Goal: Information Seeking & Learning: Find specific fact

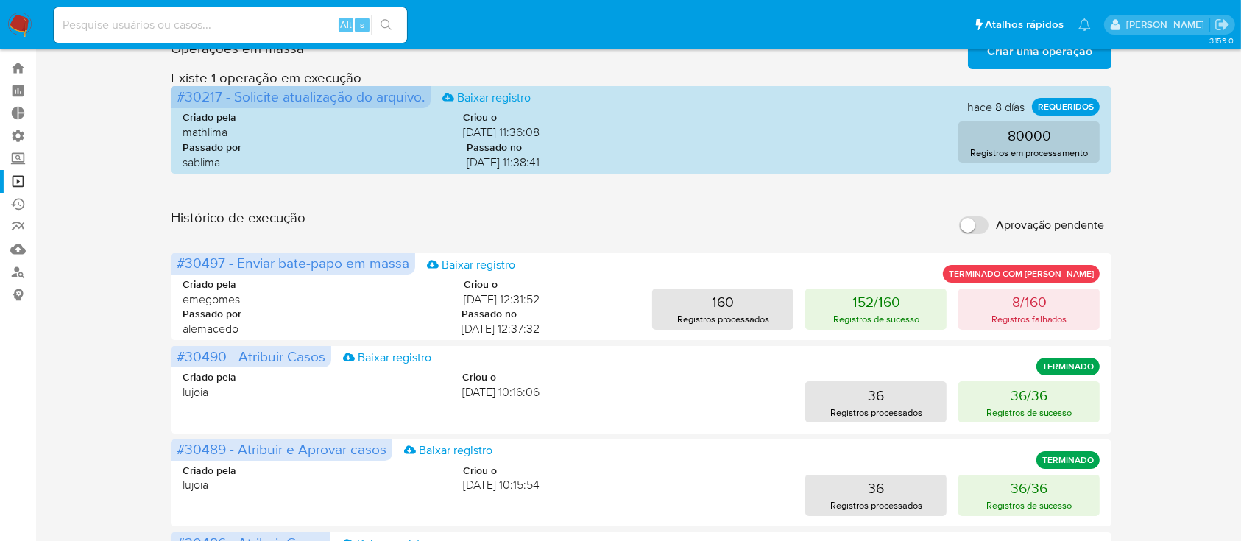
scroll to position [40, 0]
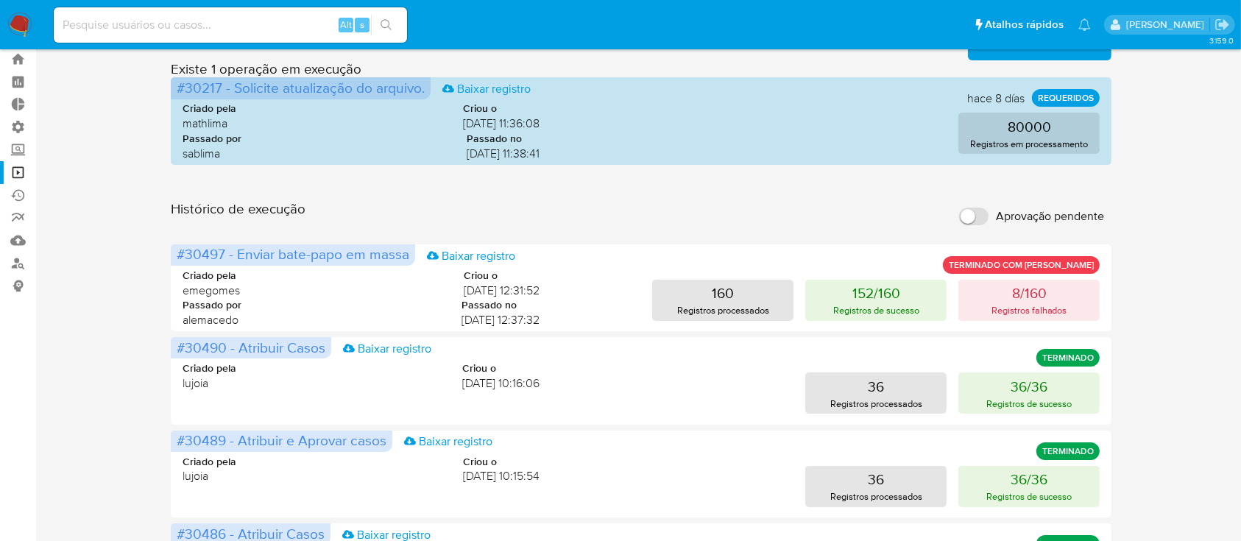
click at [977, 208] on input "Aprovação pendente" at bounding box center [973, 217] width 29 height 18
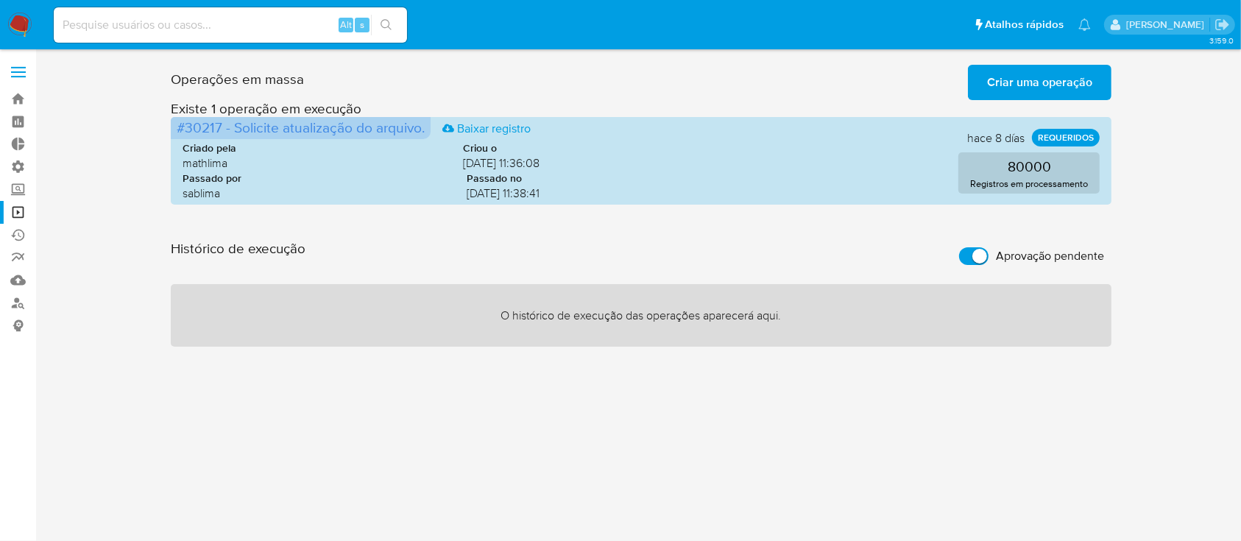
scroll to position [0, 0]
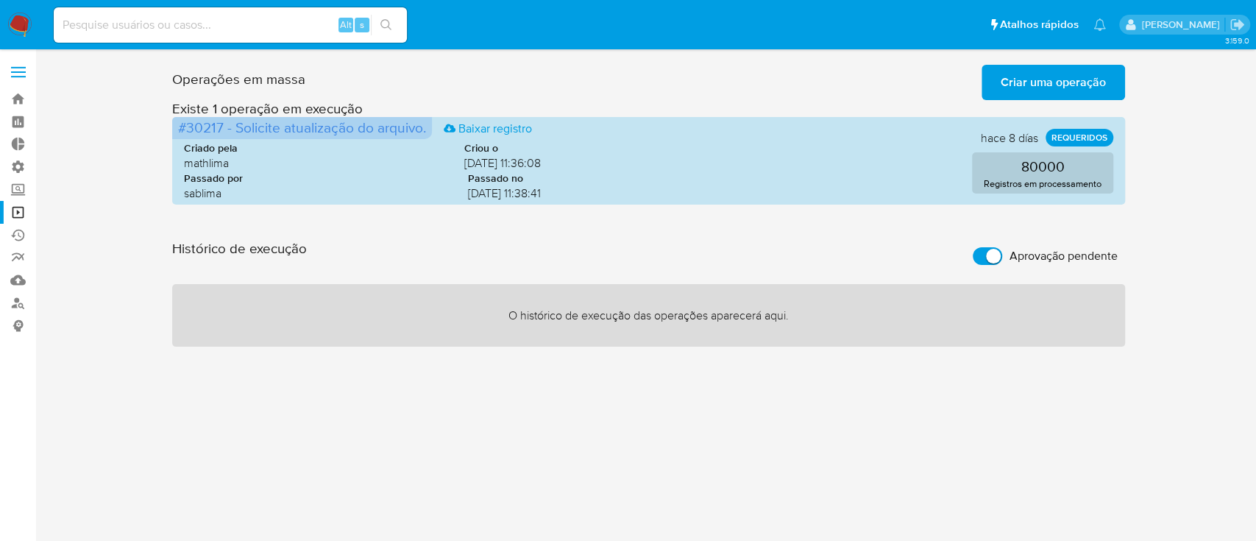
click at [996, 249] on input "Aprovação pendente" at bounding box center [987, 256] width 29 height 18
checkbox input "false"
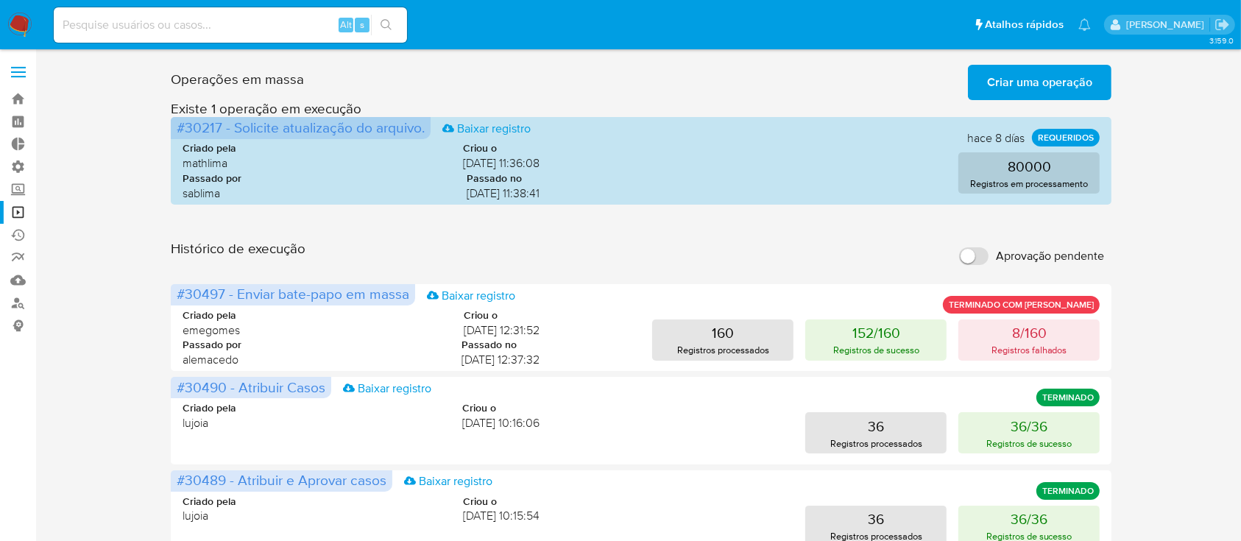
click at [478, 68] on div "Operações em massa Criar uma operação Só pode haver no máximo 5 recursos colados" at bounding box center [641, 79] width 941 height 41
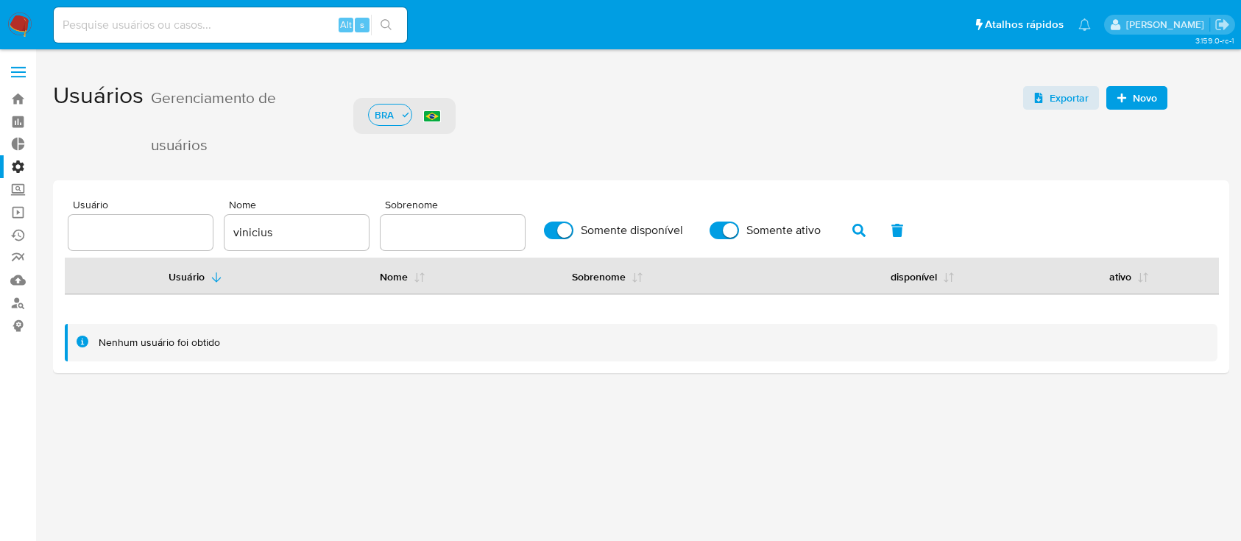
scroll to position [33, 0]
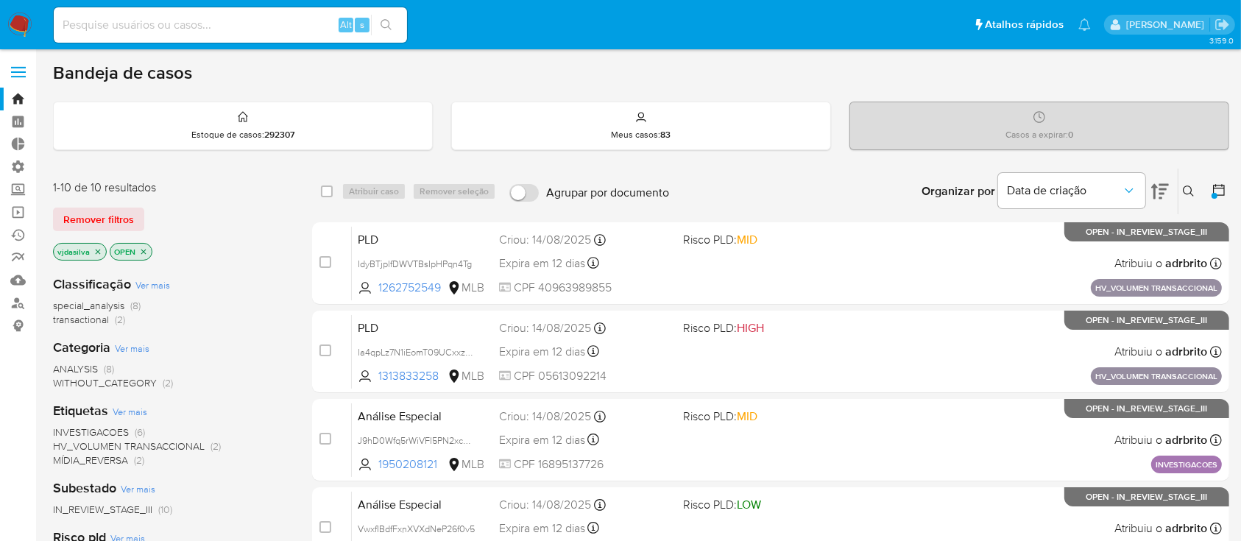
click at [96, 250] on icon "close-filter" at bounding box center [98, 251] width 5 height 5
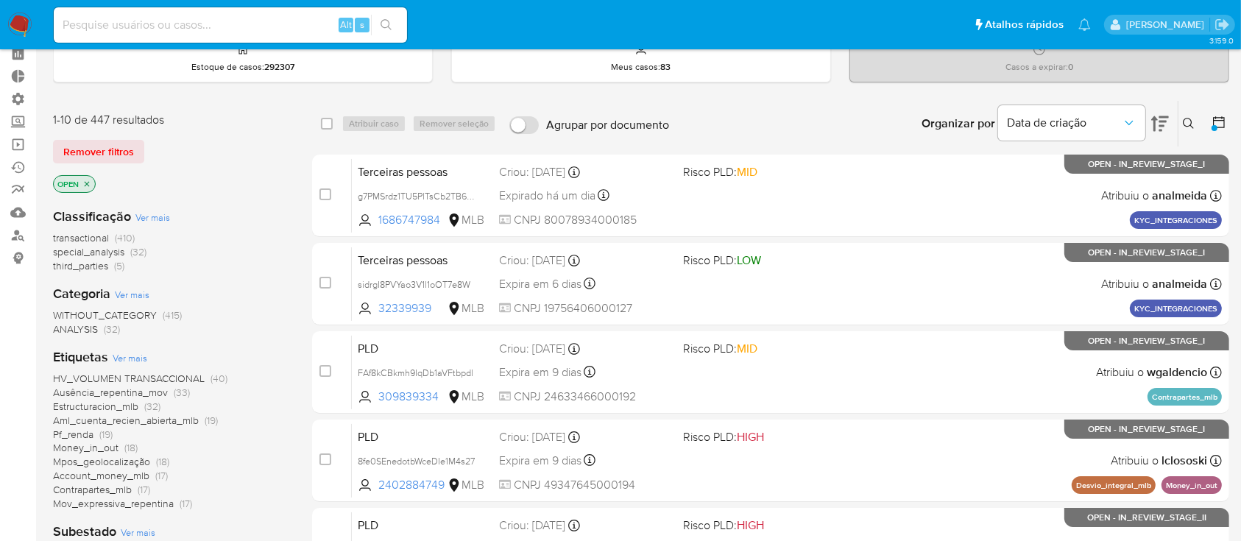
scroll to position [12, 0]
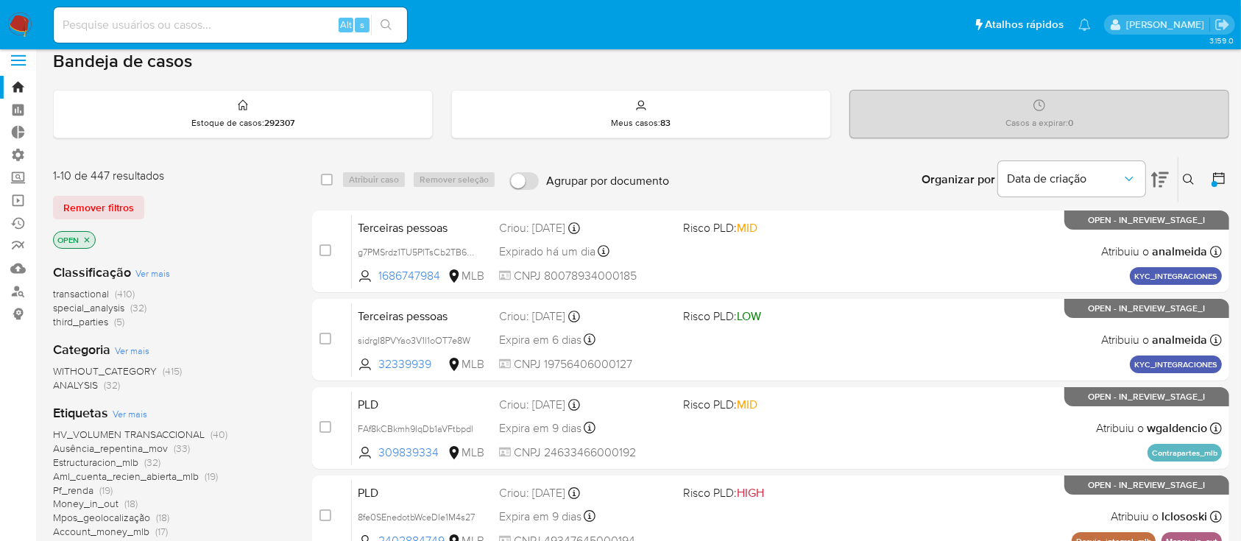
click at [1217, 180] on icon at bounding box center [1218, 178] width 15 height 15
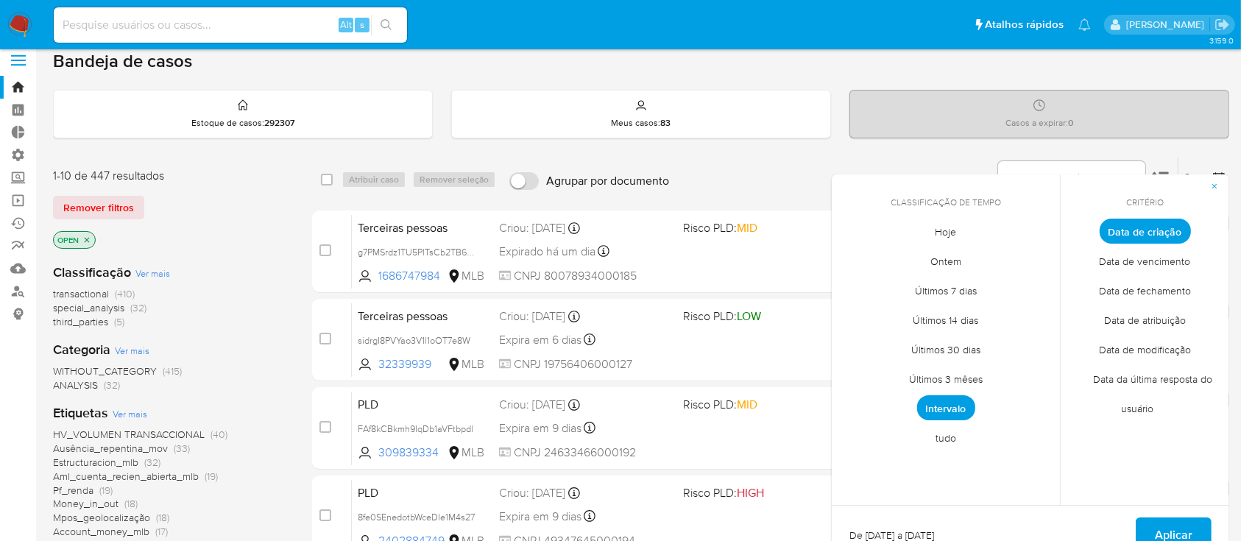
click at [790, 55] on div "Bandeja de casos" at bounding box center [641, 61] width 1176 height 22
click at [1166, 527] on span "Aplicar" at bounding box center [1174, 535] width 38 height 32
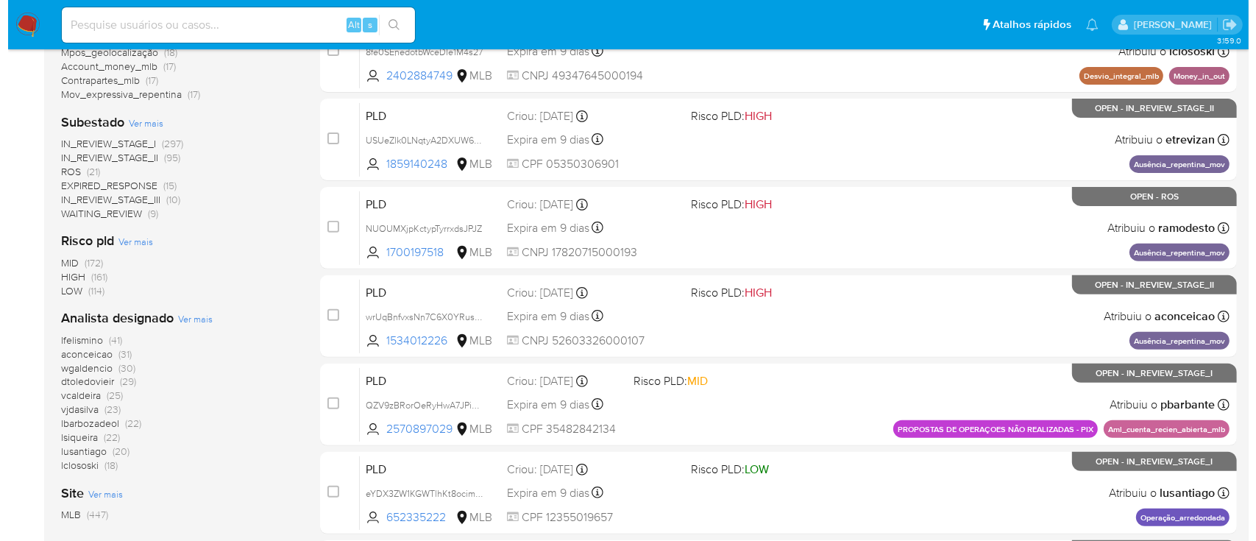
scroll to position [478, 0]
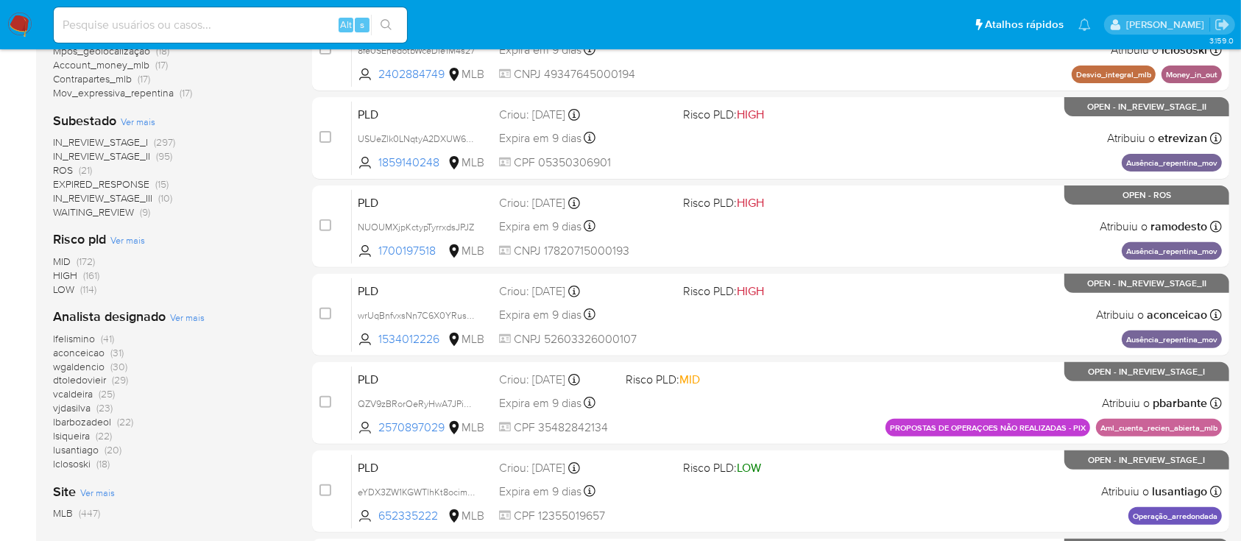
click at [178, 320] on span "Ver mais" at bounding box center [187, 317] width 35 height 13
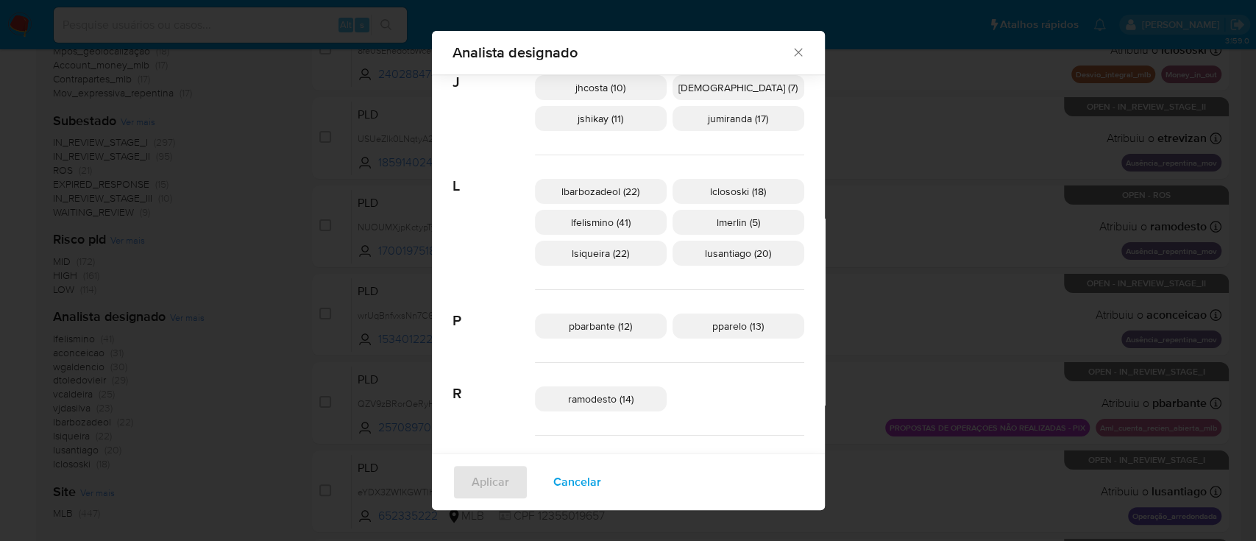
scroll to position [518, 0]
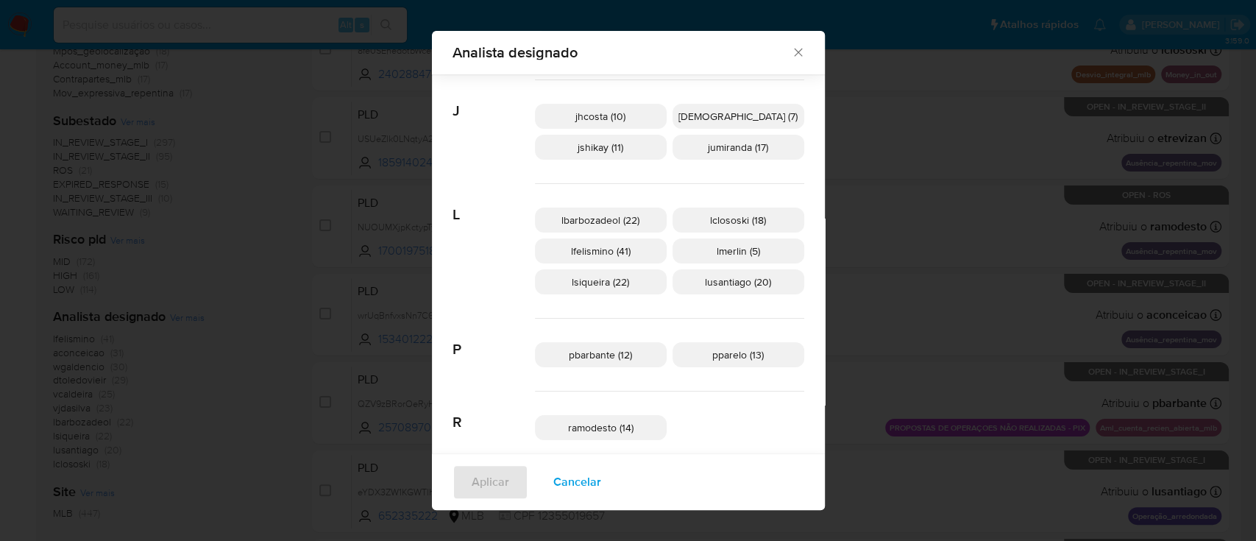
click at [601, 476] on span "Cancelar" at bounding box center [577, 482] width 48 height 32
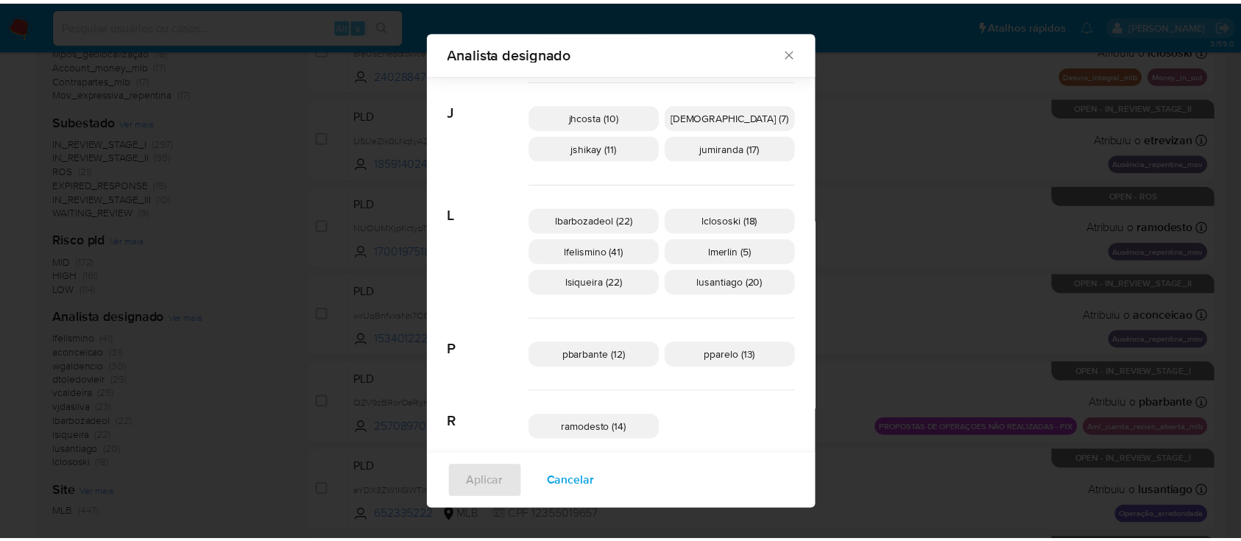
scroll to position [0, 0]
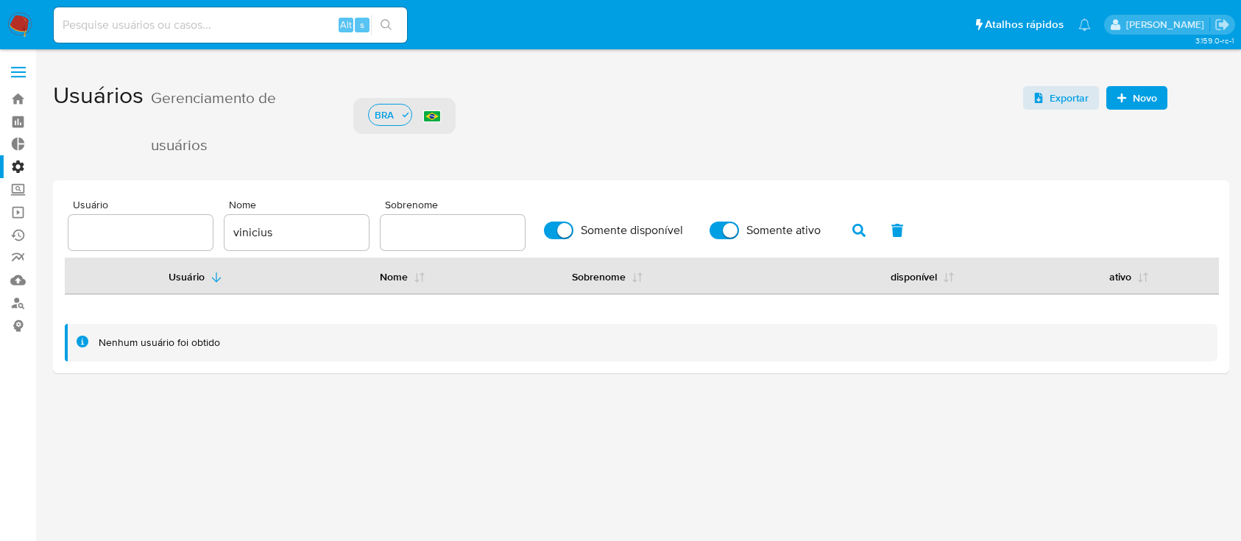
scroll to position [33, 0]
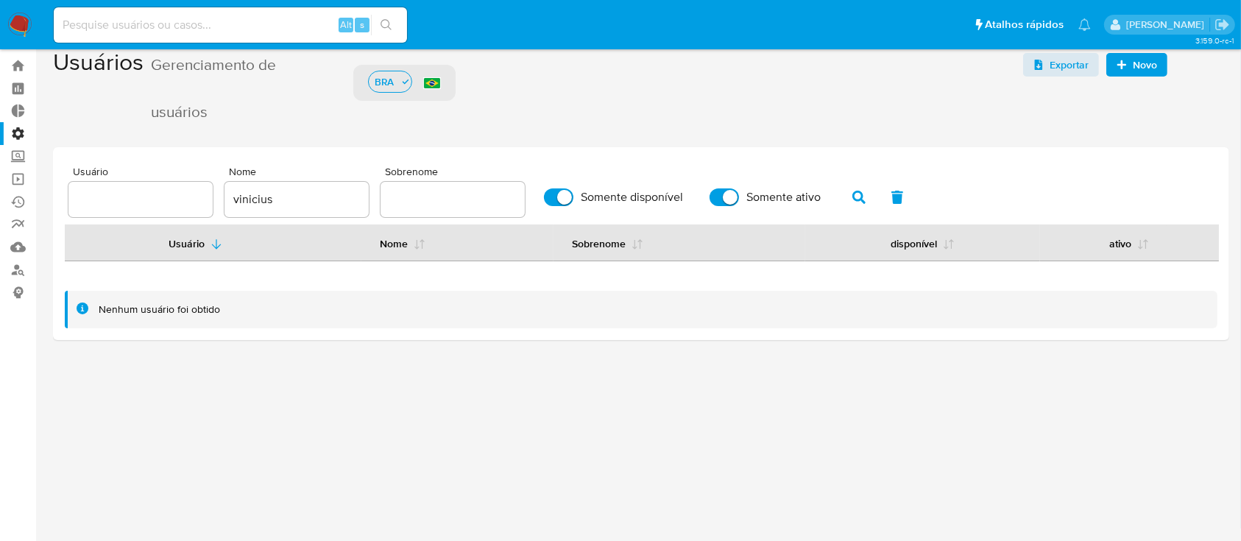
click at [171, 45] on nav "Pausado Ver notificaciones Alt s Atalhos rápidos Presiona las siguientes teclas…" at bounding box center [620, 24] width 1241 height 49
click at [143, 35] on div "Alt s" at bounding box center [230, 24] width 353 height 35
click at [124, 29] on input at bounding box center [230, 24] width 353 height 19
paste input "H7TiMUsZANXnKJJ8BJ82jM0d"
type input "H7TiMUsZANXnKJJ8BJ82jM0d"
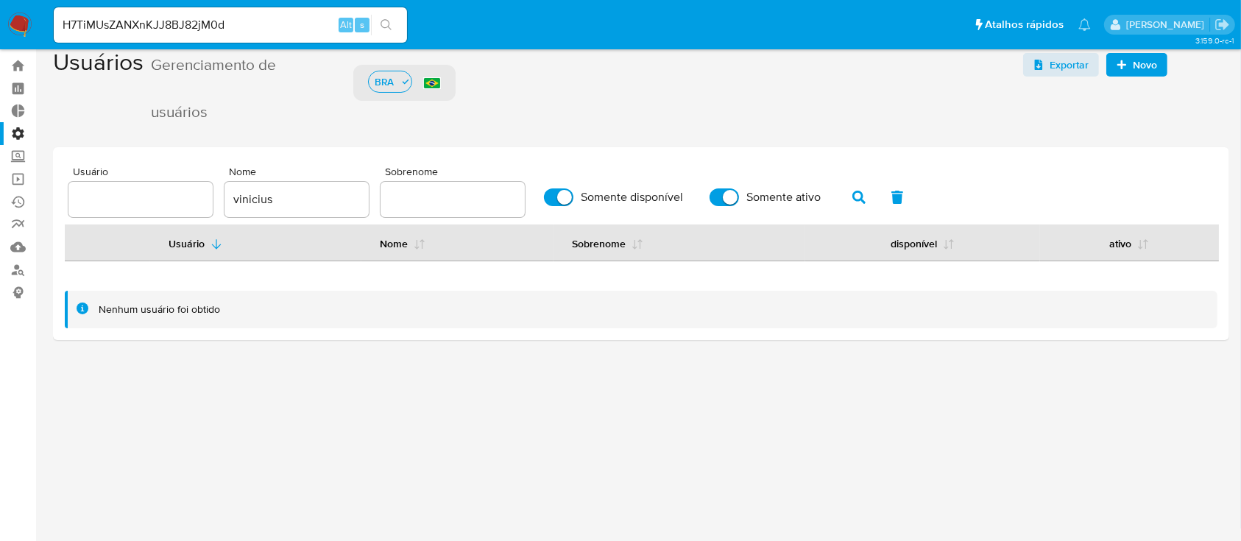
click at [381, 22] on icon "search-icon" at bounding box center [386, 24] width 11 height 11
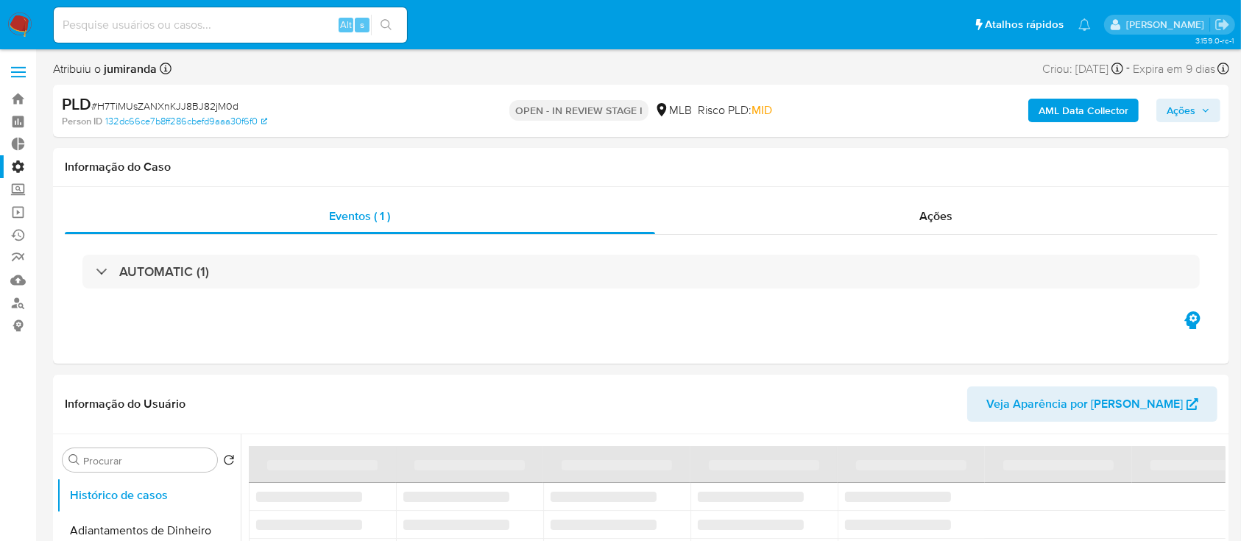
select select "10"
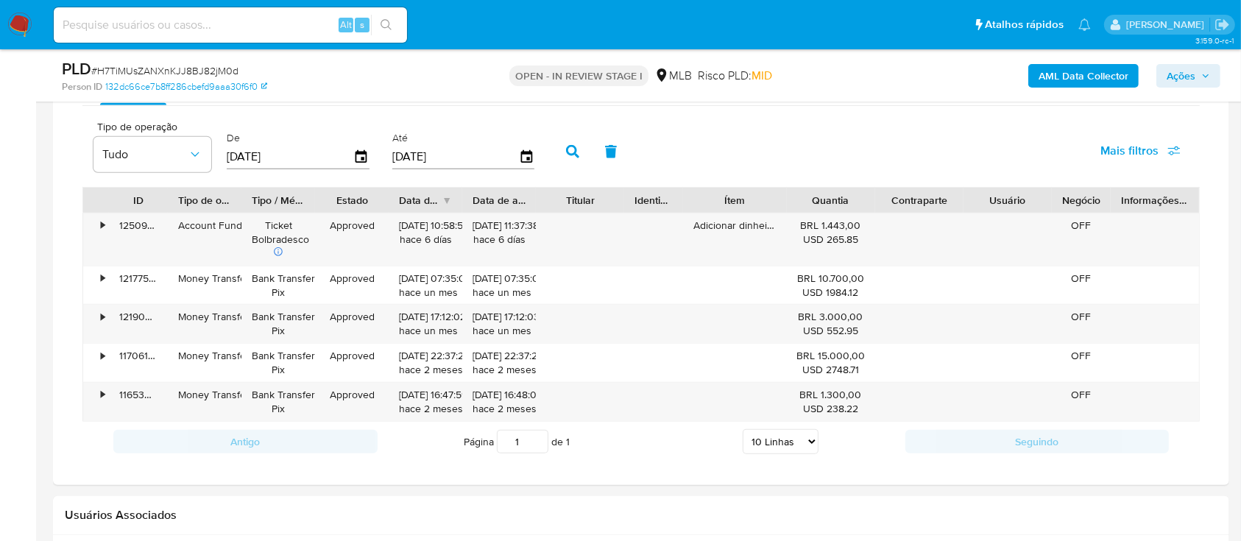
scroll to position [1241, 0]
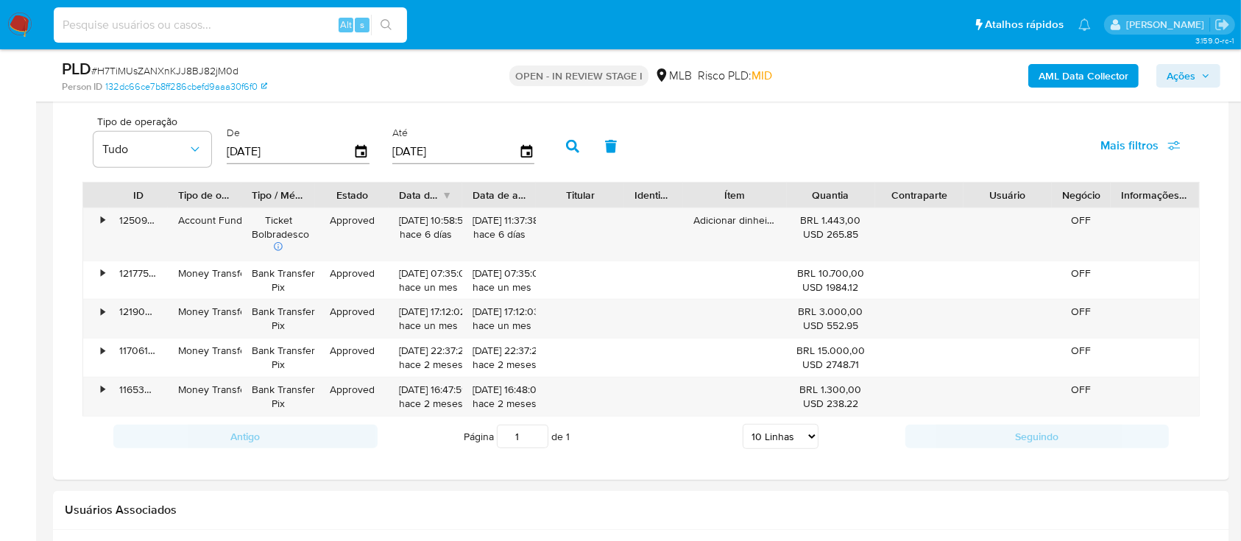
click at [185, 24] on input at bounding box center [230, 24] width 353 height 19
paste input "H7TiMUsZANXnKJJ8BJ82jM0d"
type input "H7TiMUsZANXnKJJ8BJ82jM0d"
click at [399, 21] on button "search-icon" at bounding box center [386, 25] width 30 height 21
click at [387, 26] on icon "search-icon" at bounding box center [386, 24] width 11 height 11
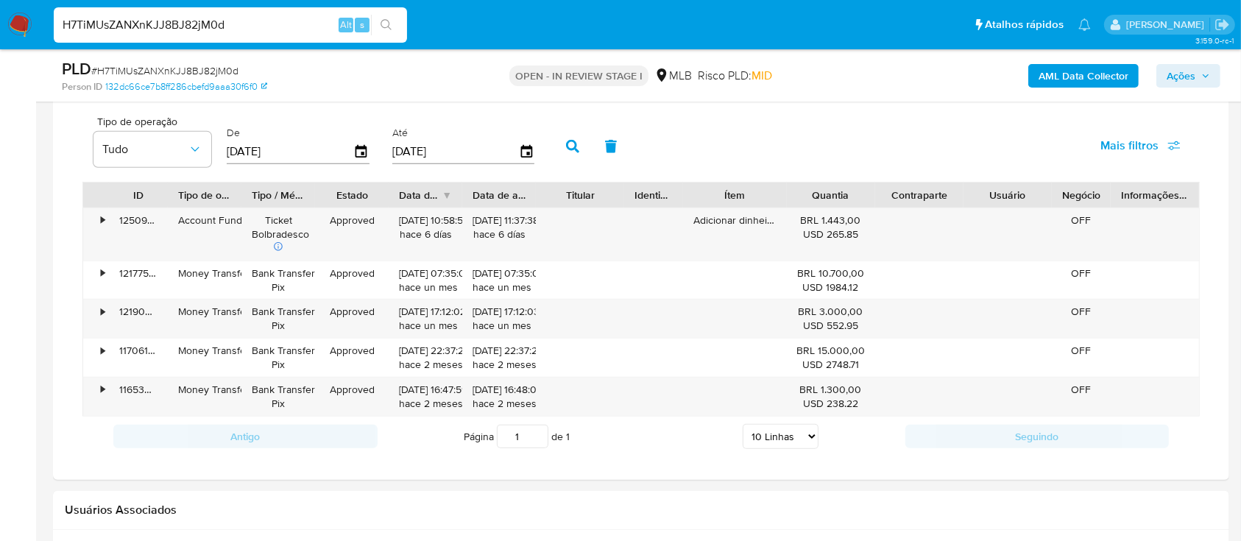
click at [261, 26] on input "H7TiMUsZANXnKJJ8BJ82jM0d" at bounding box center [230, 24] width 353 height 19
click at [395, 24] on button "search-icon" at bounding box center [386, 25] width 30 height 21
click at [261, 26] on input "H7TiMUsZANXnKJJ8BJ82jM0d" at bounding box center [230, 24] width 353 height 19
click at [386, 27] on icon "search-icon" at bounding box center [387, 25] width 12 height 12
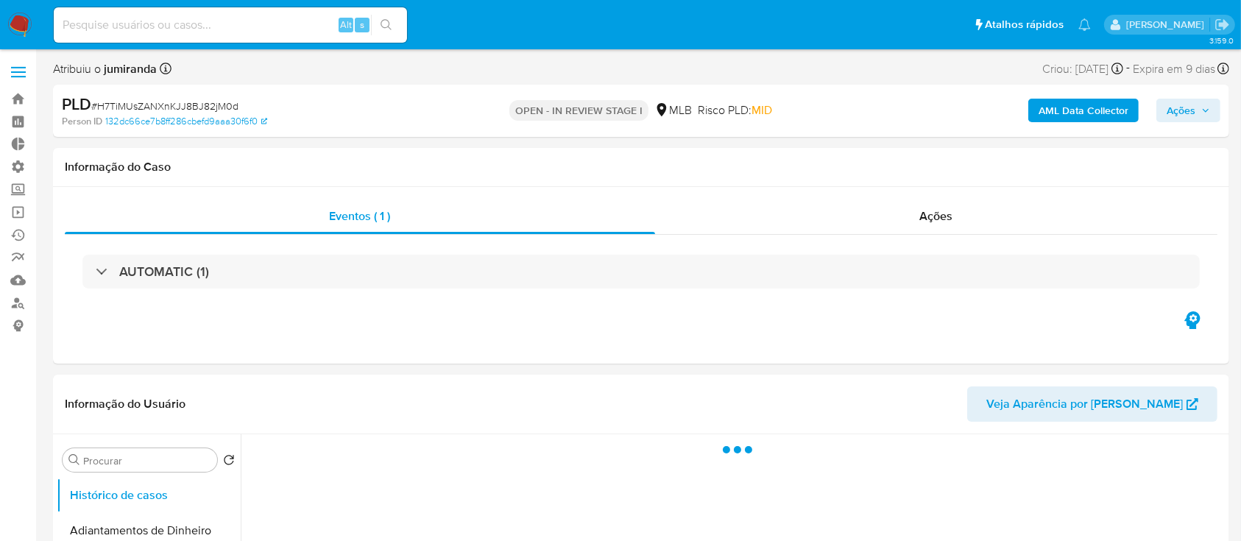
select select "10"
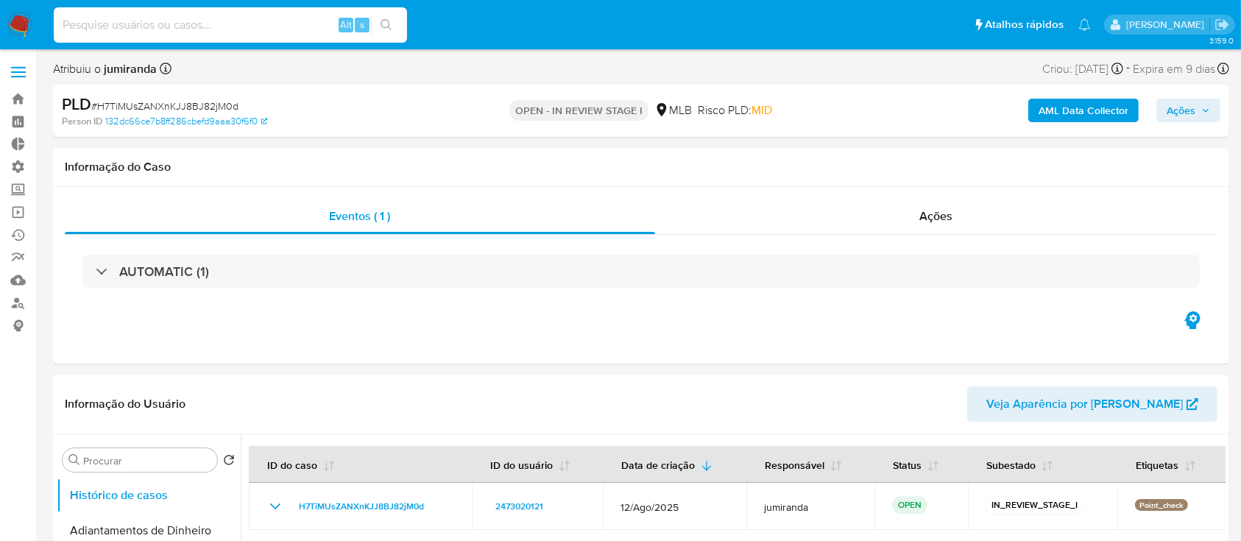
click at [201, 22] on input at bounding box center [230, 24] width 353 height 19
paste input "H7TiMUsZANXnKJJ8BJ82jM0d"
type input "H7TiMUsZANXnKJJ8BJ82jM0d"
click at [388, 22] on icon "search-icon" at bounding box center [387, 25] width 12 height 12
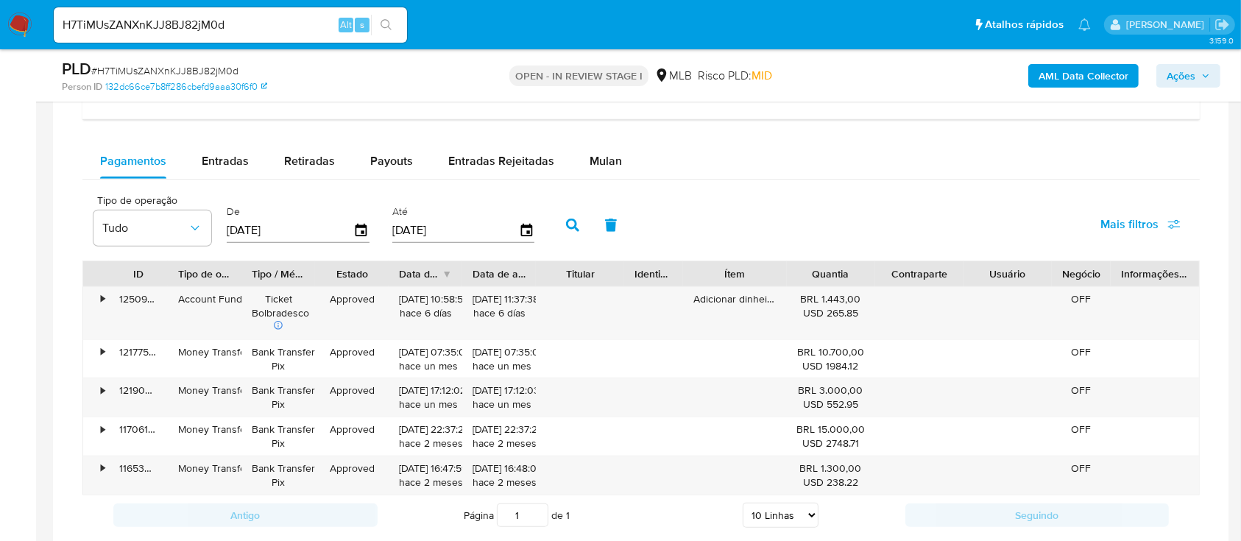
scroll to position [1172, 0]
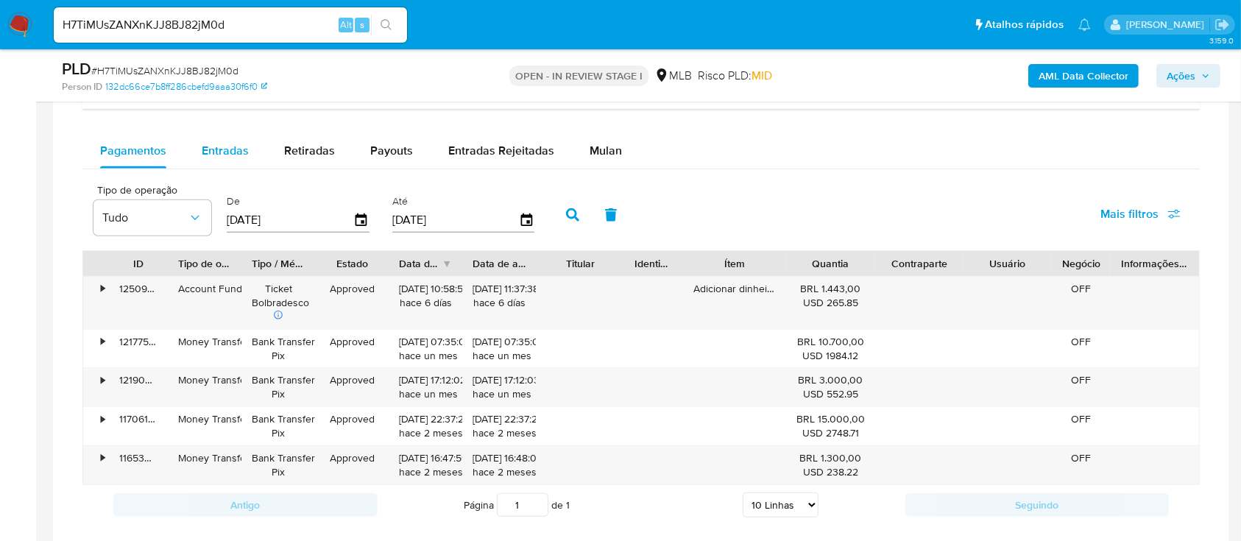
click at [212, 142] on span "Entradas" at bounding box center [225, 150] width 47 height 17
select select "10"
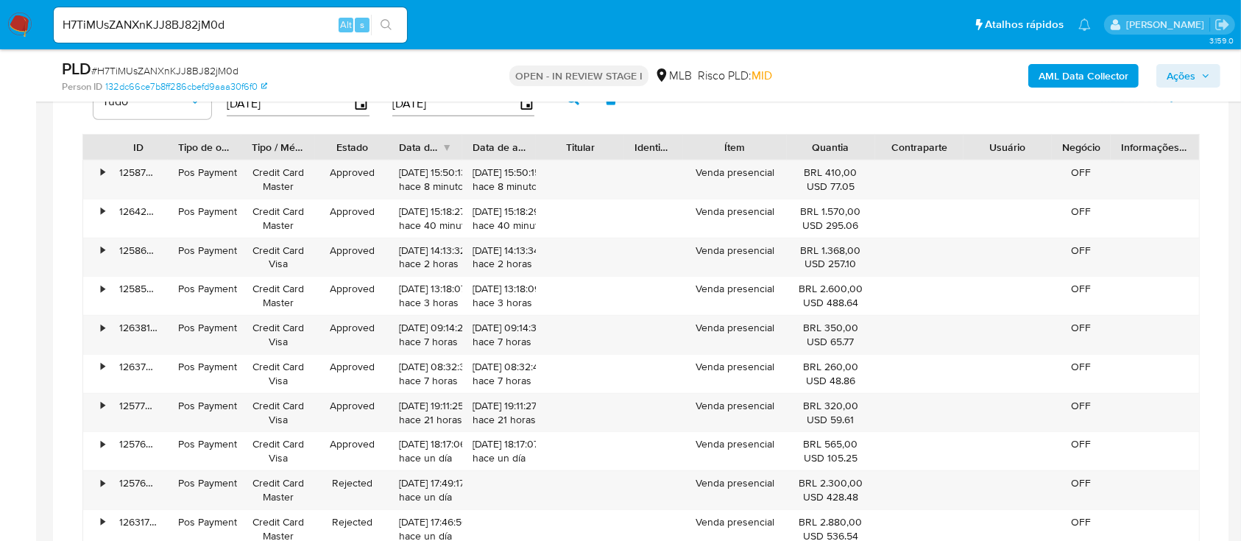
scroll to position [1295, 0]
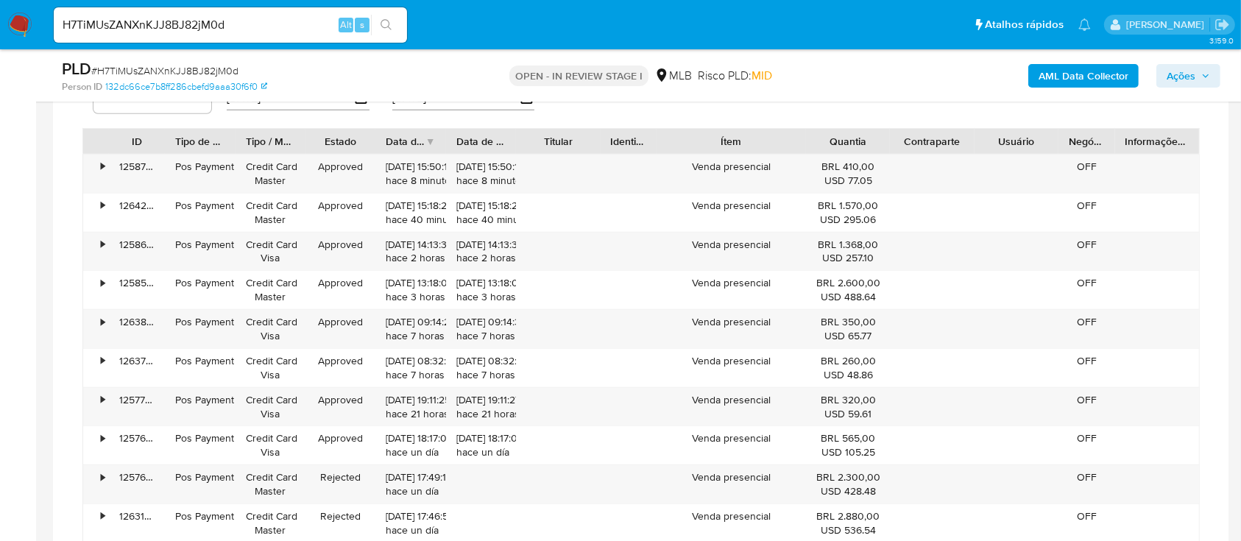
drag, startPoint x: 799, startPoint y: 140, endPoint x: 845, endPoint y: 136, distance: 45.8
click at [845, 136] on div "ID Tipo de operação Tipo / Método Estado Data de criação Data de aprovação Titu…" at bounding box center [641, 141] width 1116 height 25
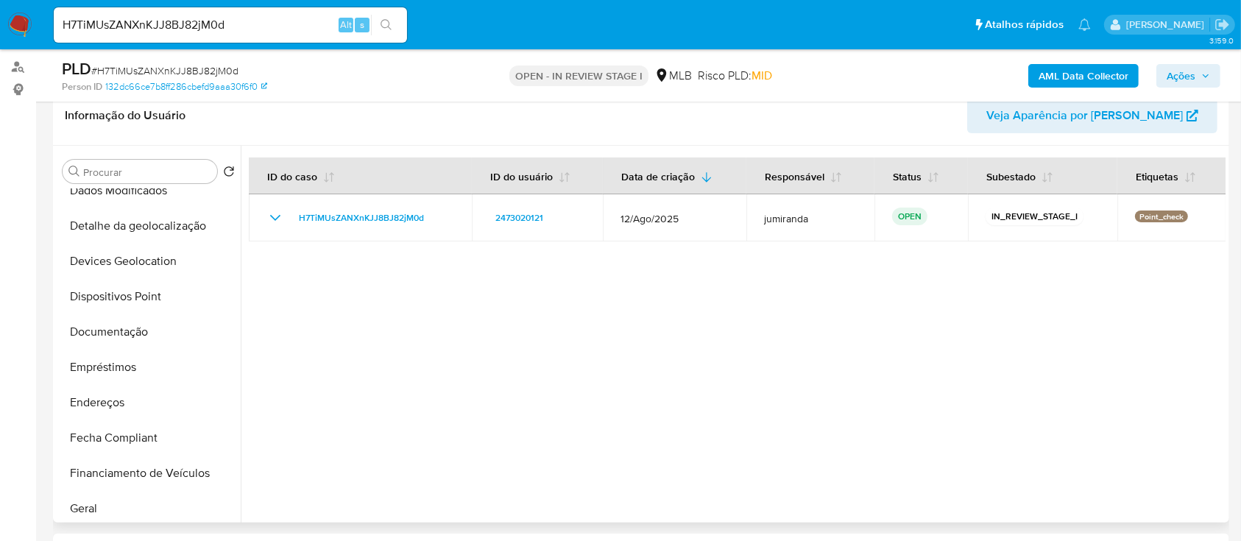
scroll to position [230, 0]
click at [118, 219] on button "Detalhe da geolocalização" at bounding box center [143, 224] width 172 height 35
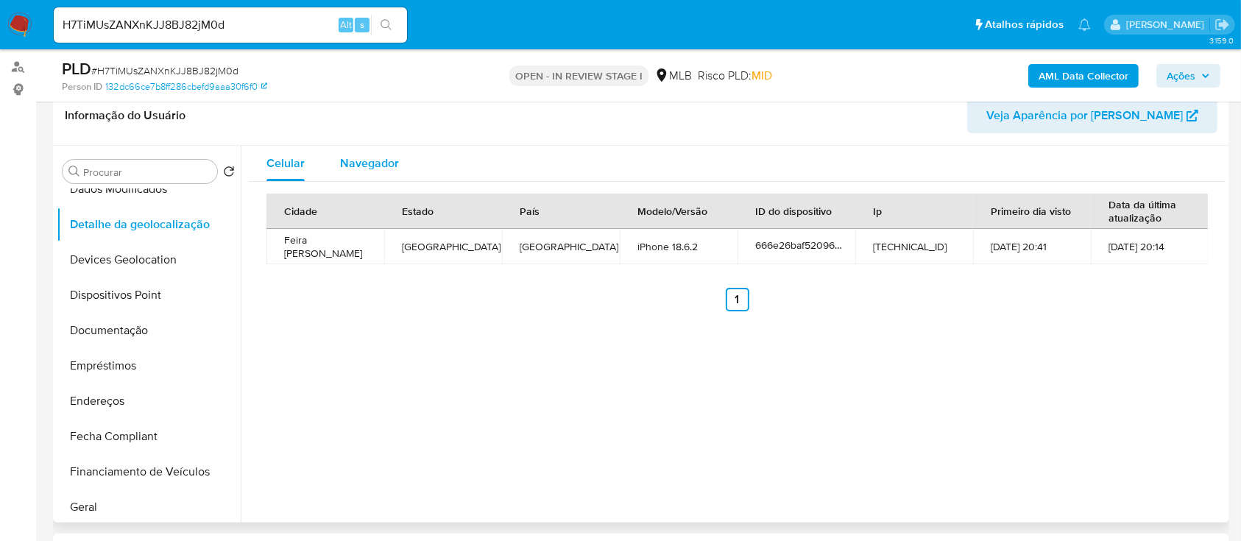
click at [363, 160] on span "Navegador" at bounding box center [369, 163] width 59 height 17
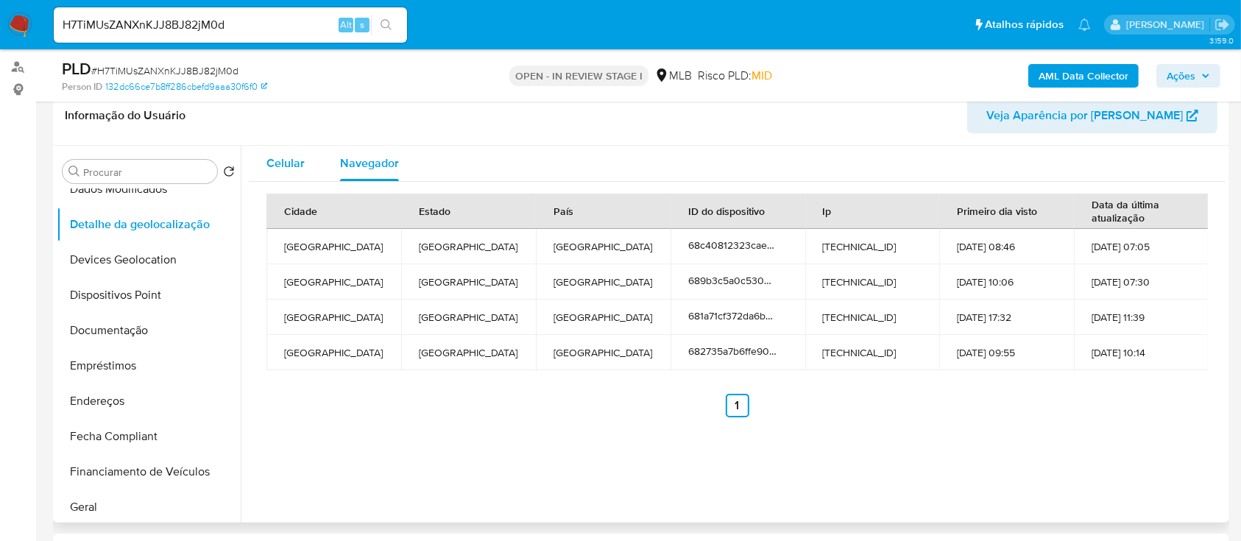
click at [272, 168] on span "Celular" at bounding box center [285, 163] width 38 height 17
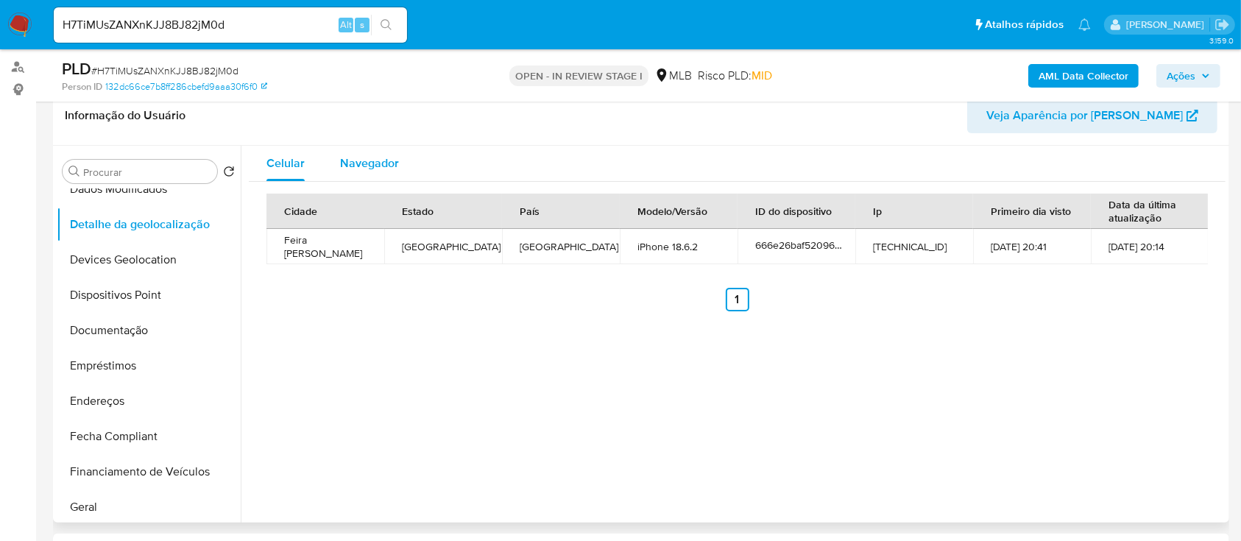
click at [350, 162] on span "Navegador" at bounding box center [369, 163] width 59 height 17
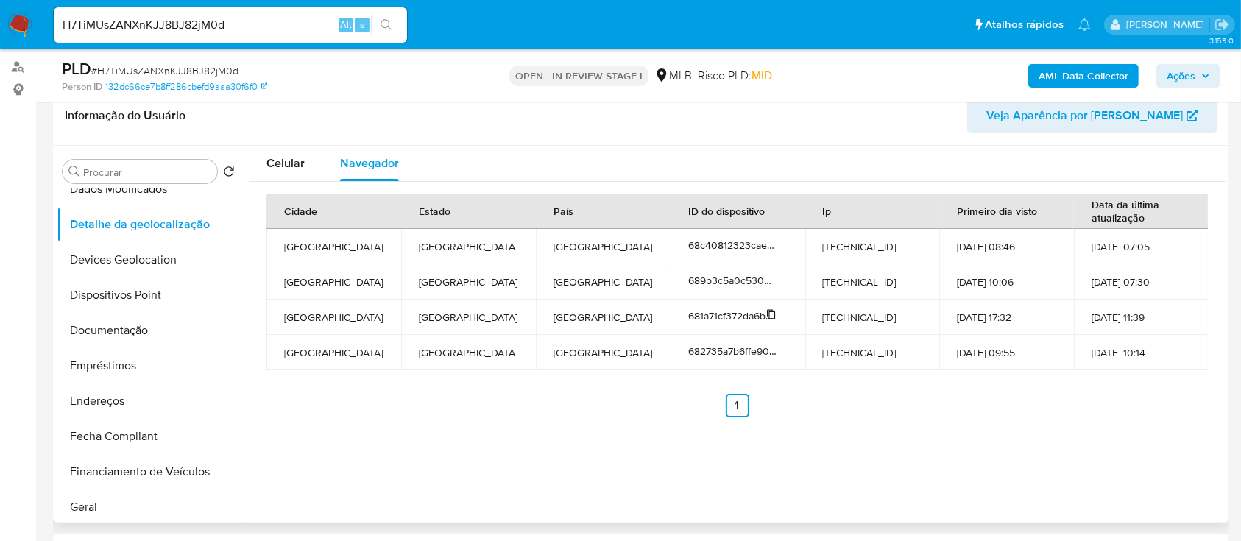
click at [770, 313] on icon at bounding box center [771, 314] width 10 height 10
drag, startPoint x: 820, startPoint y: 316, endPoint x: 1172, endPoint y: 322, distance: 352.6
click at [1172, 322] on tr "[GEOGRAPHIC_DATA] [GEOGRAPHIC_DATA] [GEOGRAPHIC_DATA] 681a71cf372da6bc870caede …" at bounding box center [737, 317] width 942 height 35
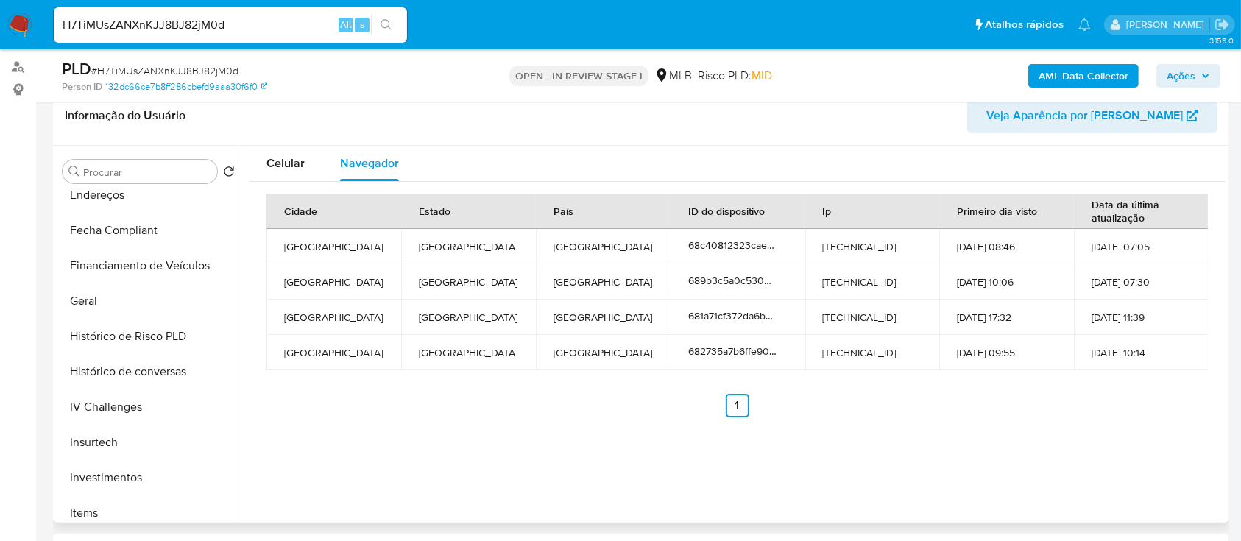
scroll to position [456, 0]
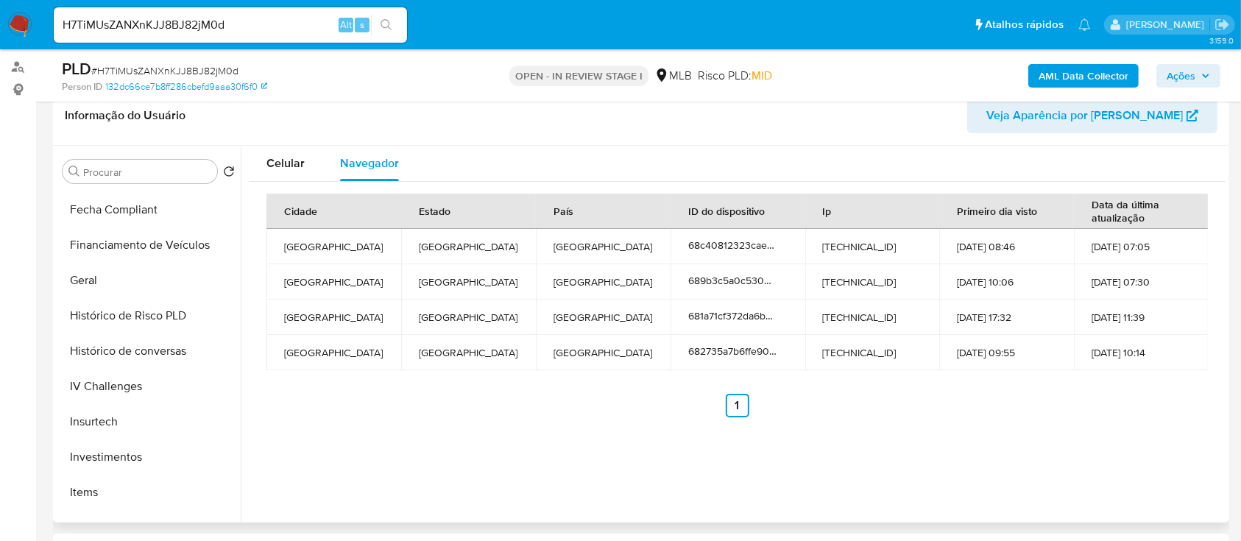
click at [540, 404] on ul "Anterior 1 Siguiente" at bounding box center [736, 406] width 941 height 24
click at [767, 319] on div at bounding box center [771, 315] width 10 height 13
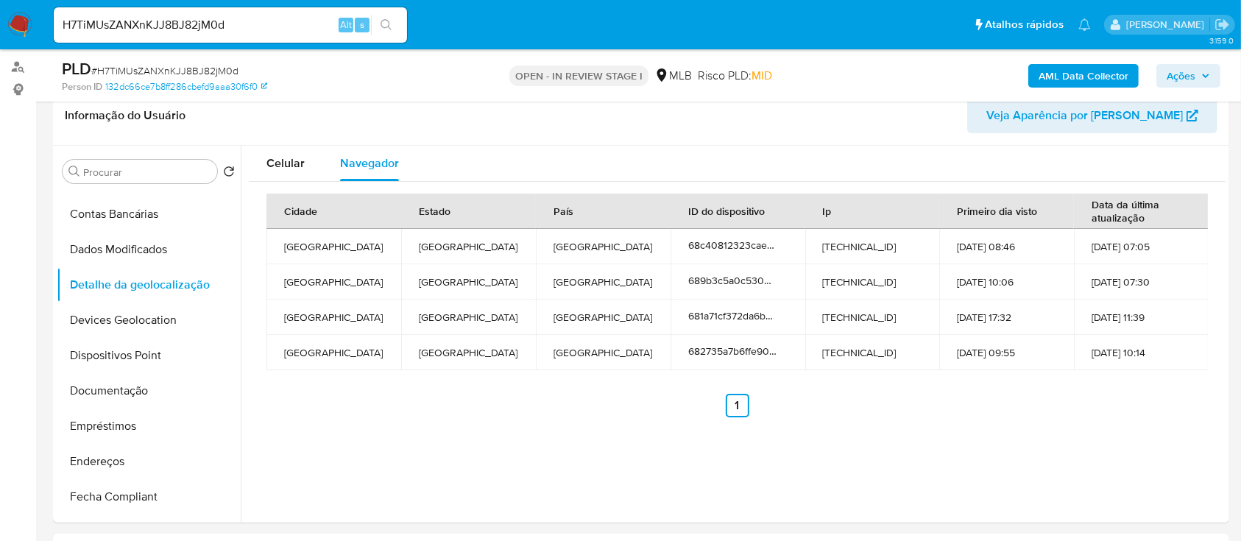
scroll to position [165, 0]
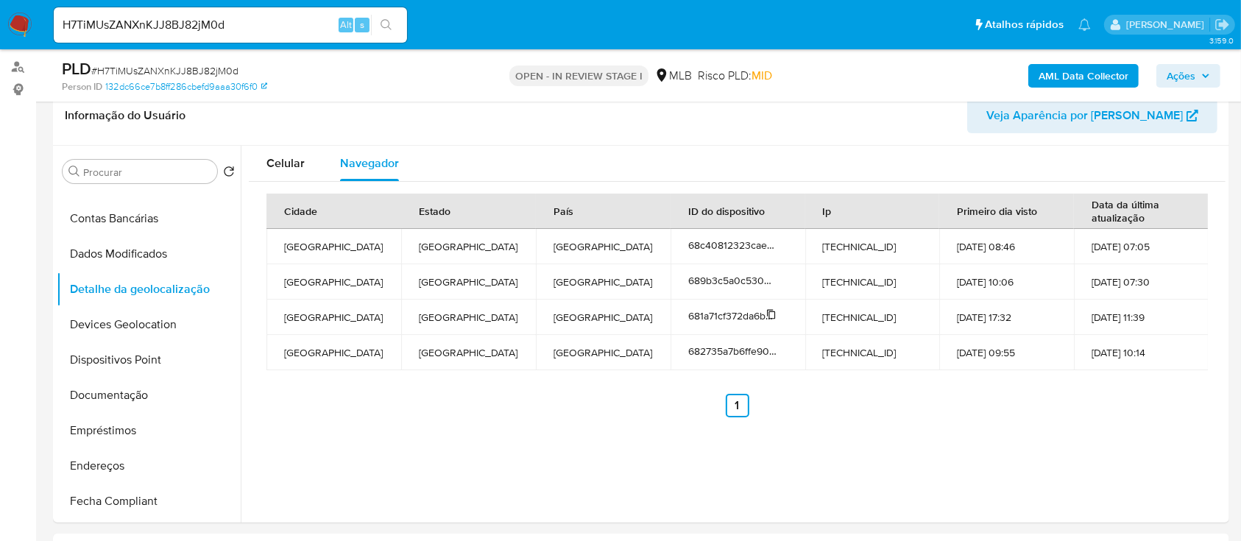
click at [770, 309] on icon at bounding box center [771, 314] width 10 height 10
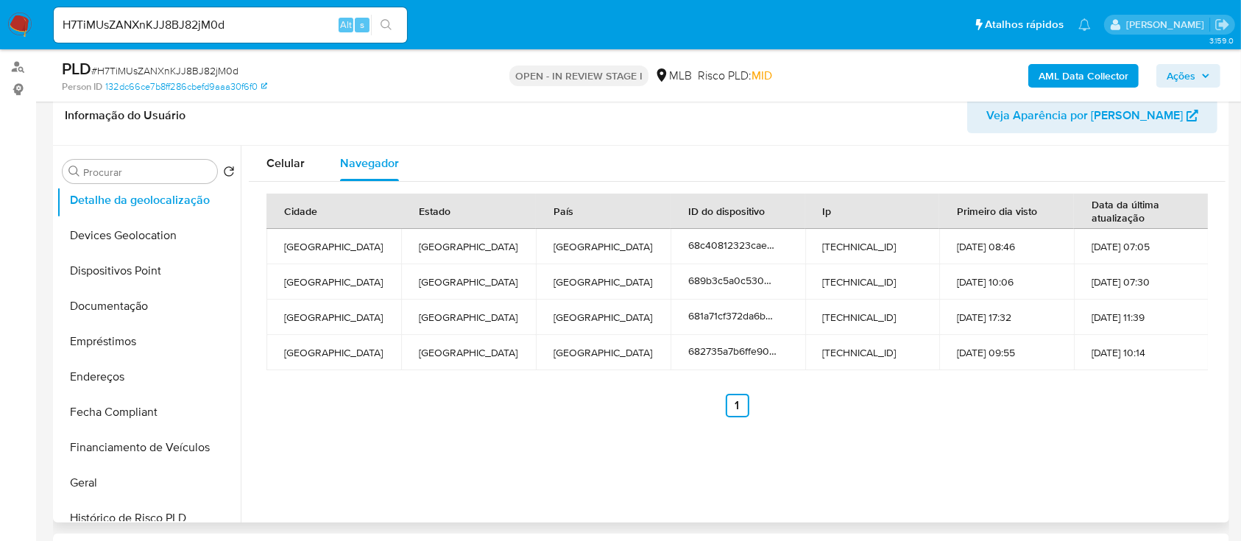
scroll to position [258, 0]
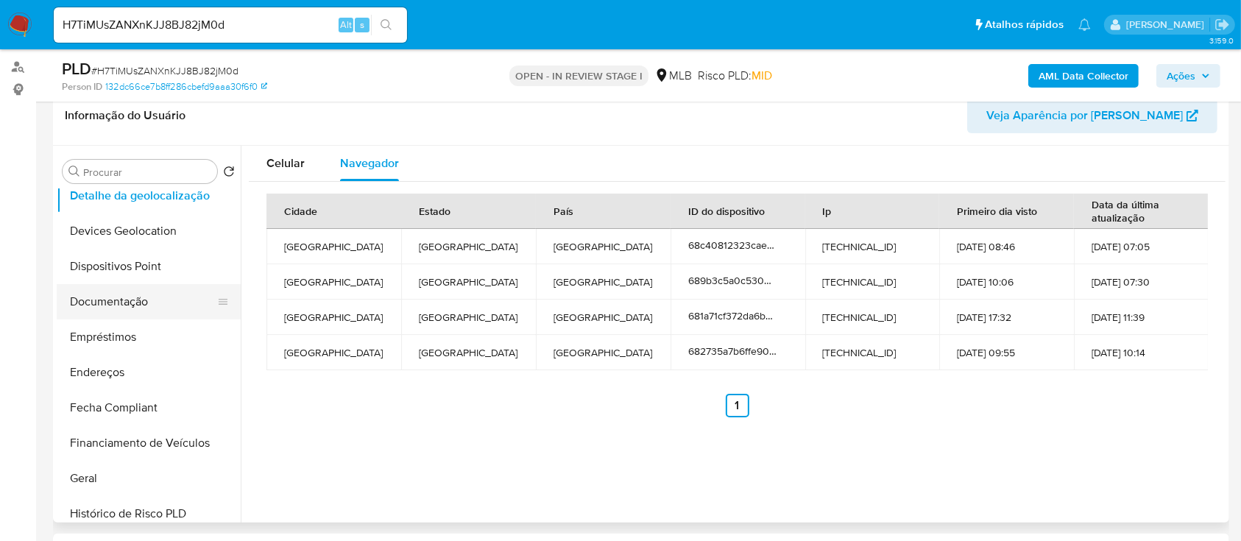
click at [135, 303] on button "Documentação" at bounding box center [143, 301] width 172 height 35
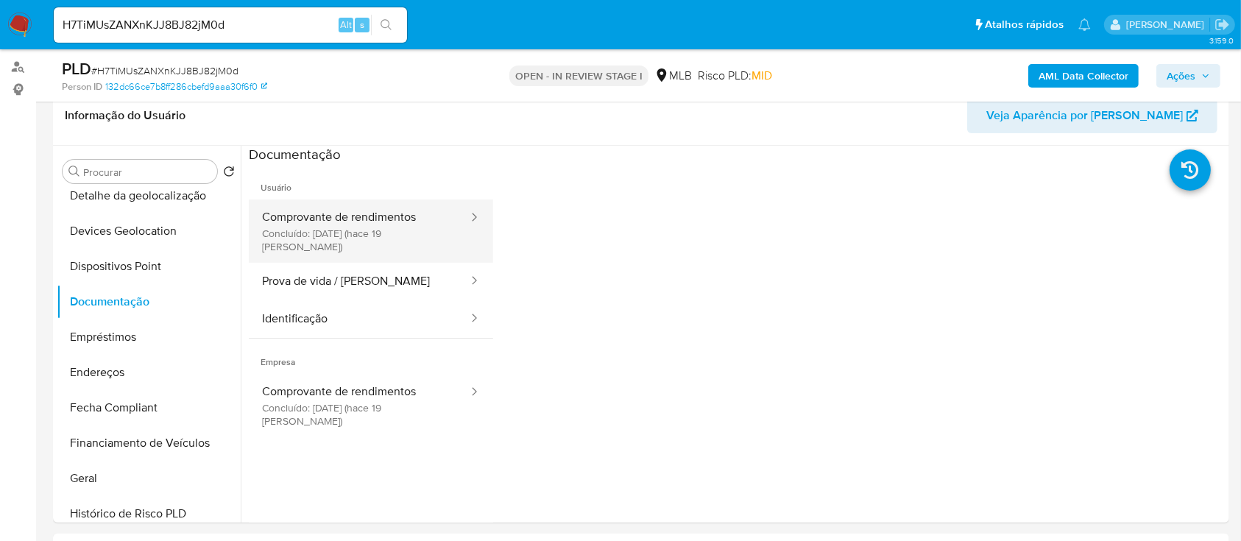
click at [365, 225] on button "Comprovante de rendimentos Concluído: [DATE] (hace 19 [PERSON_NAME])" at bounding box center [359, 230] width 221 height 63
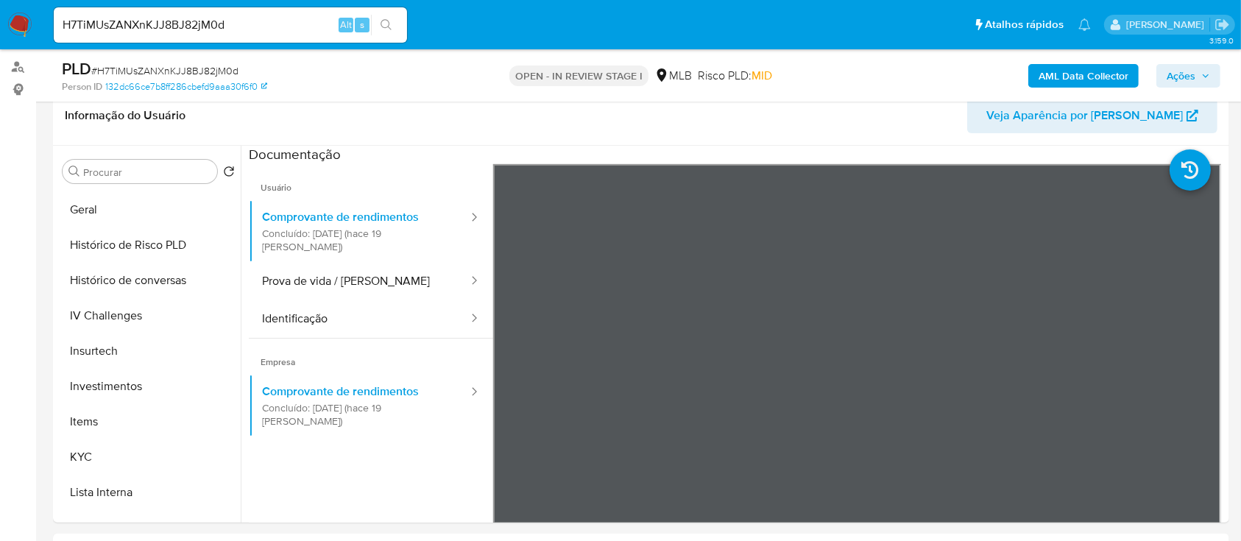
scroll to position [533, 0]
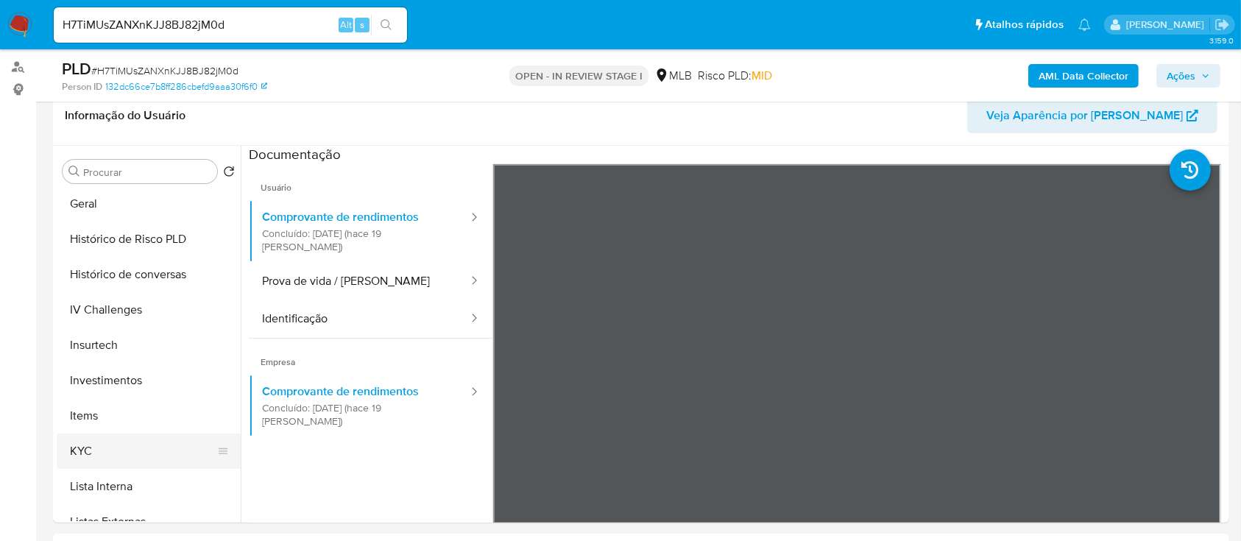
click at [87, 459] on button "KYC" at bounding box center [143, 451] width 172 height 35
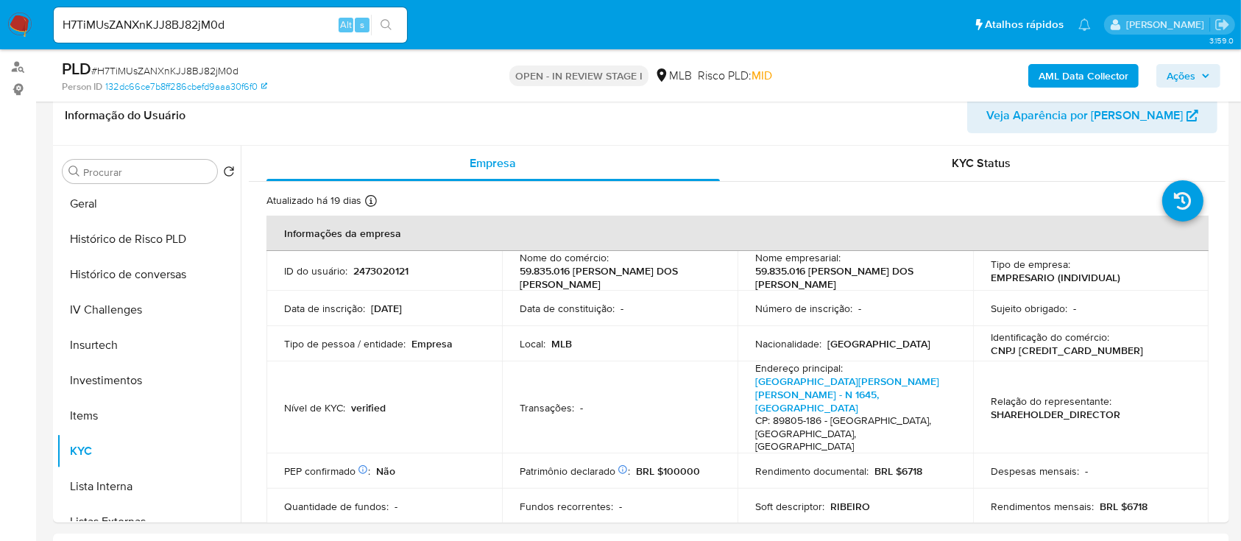
click at [392, 272] on p "2473020121" at bounding box center [380, 270] width 55 height 13
copy p "2473020121"
click at [392, 272] on p "2473020121" at bounding box center [380, 270] width 55 height 13
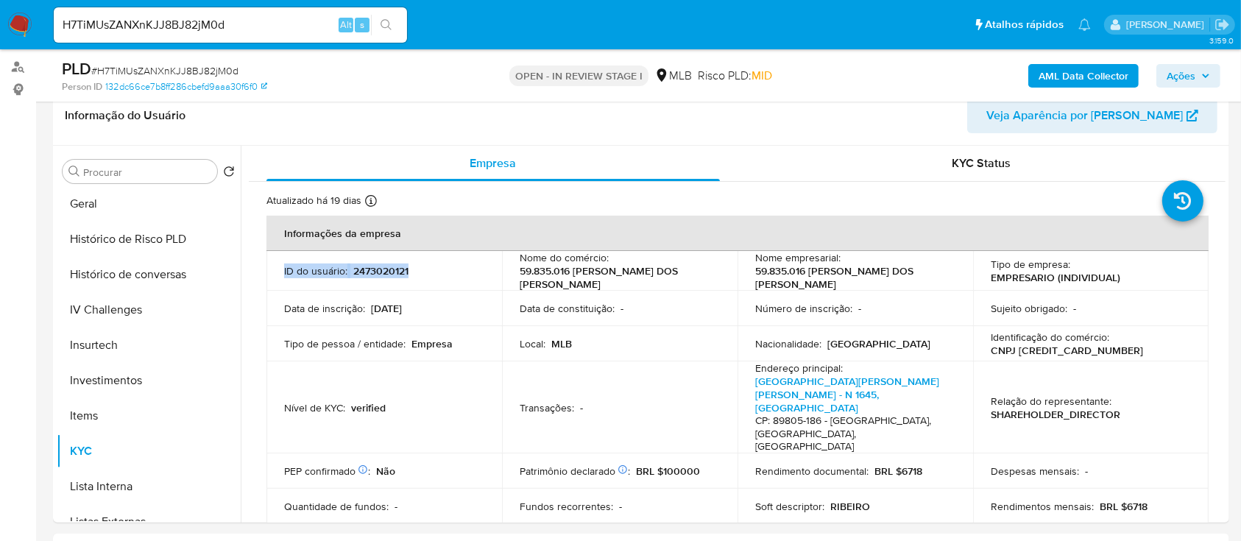
click at [392, 272] on p "2473020121" at bounding box center [380, 270] width 55 height 13
